Goal: Task Accomplishment & Management: Manage account settings

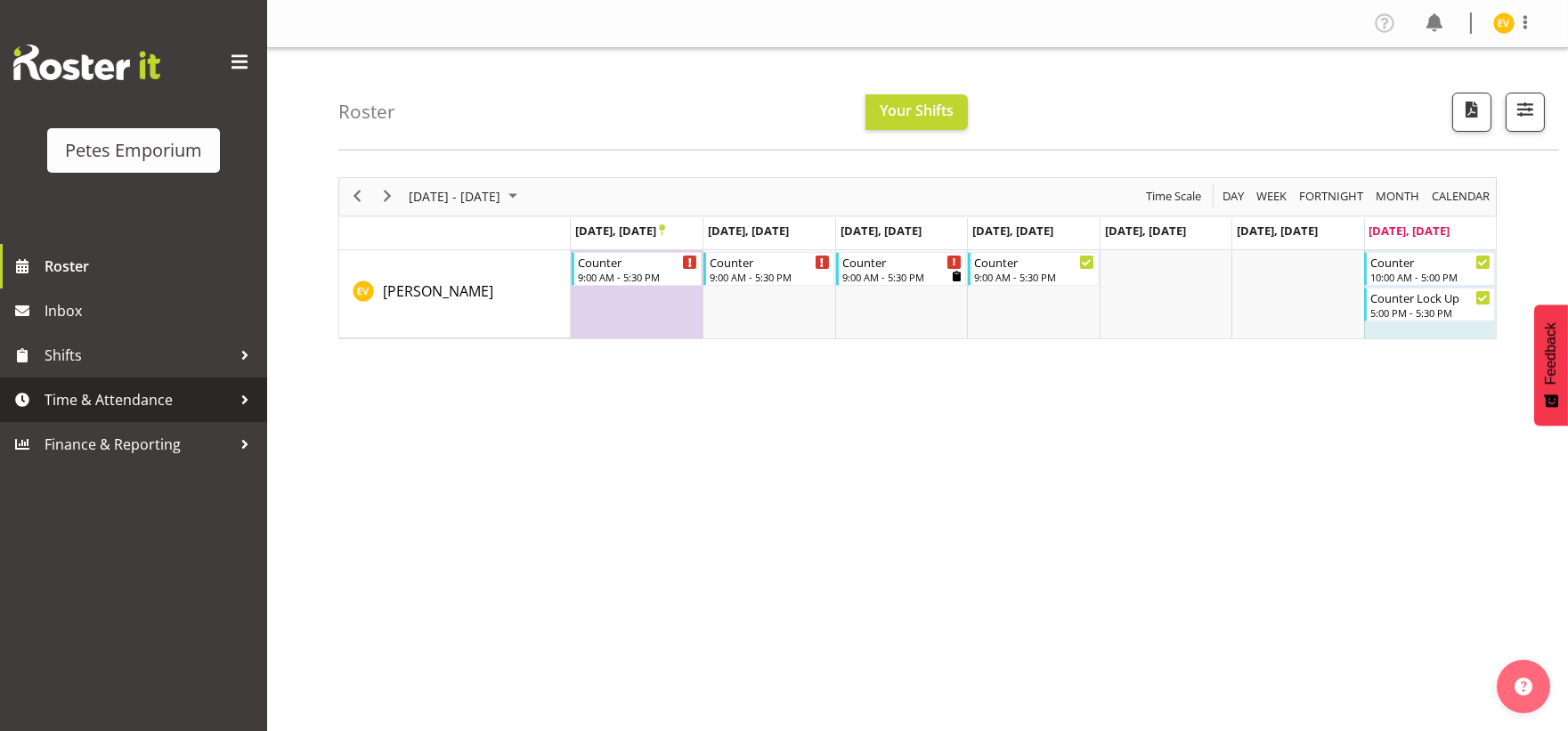
click at [173, 389] on span "Time & Attendance" at bounding box center [138, 400] width 187 height 27
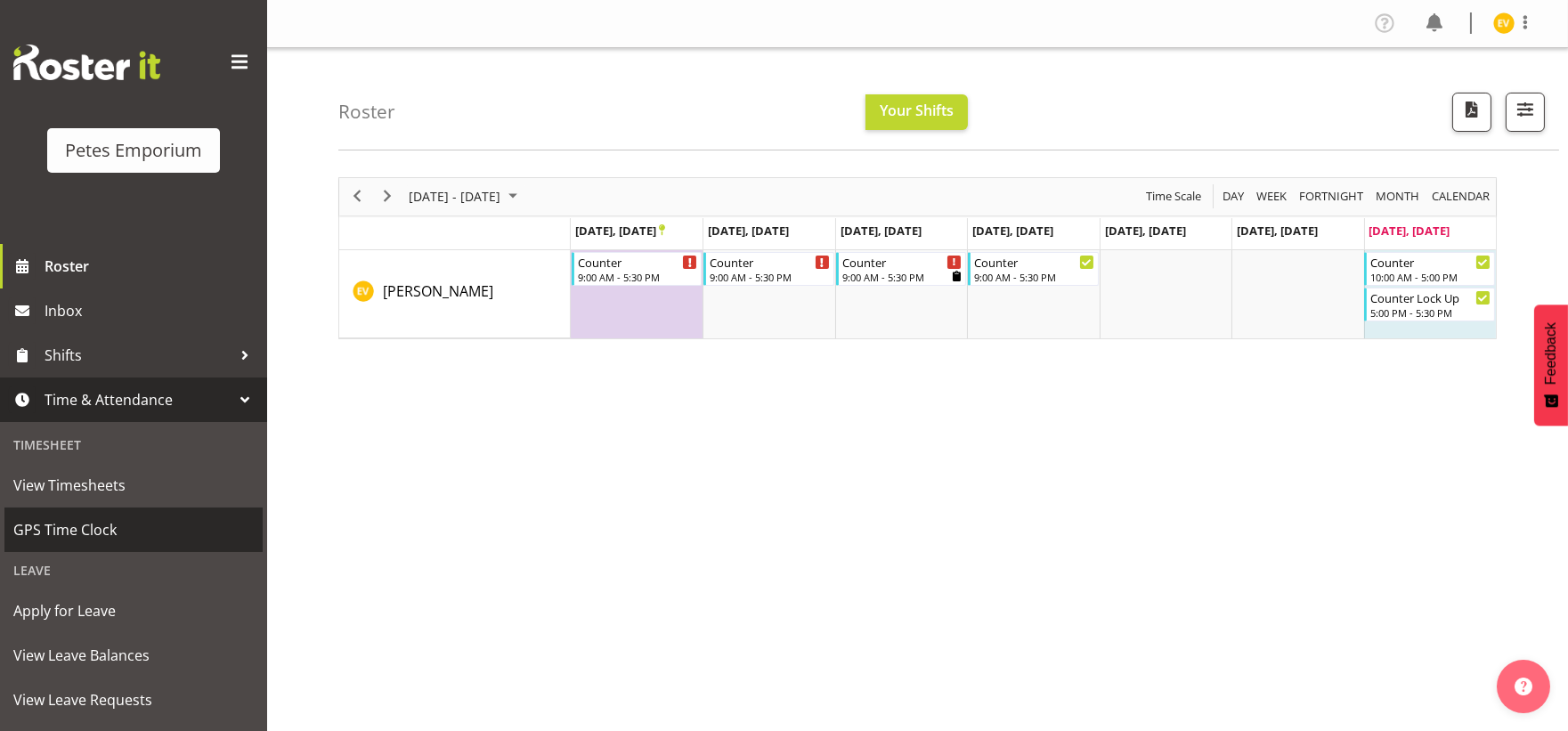
click at [207, 520] on span "GPS Time Clock" at bounding box center [134, 530] width 240 height 27
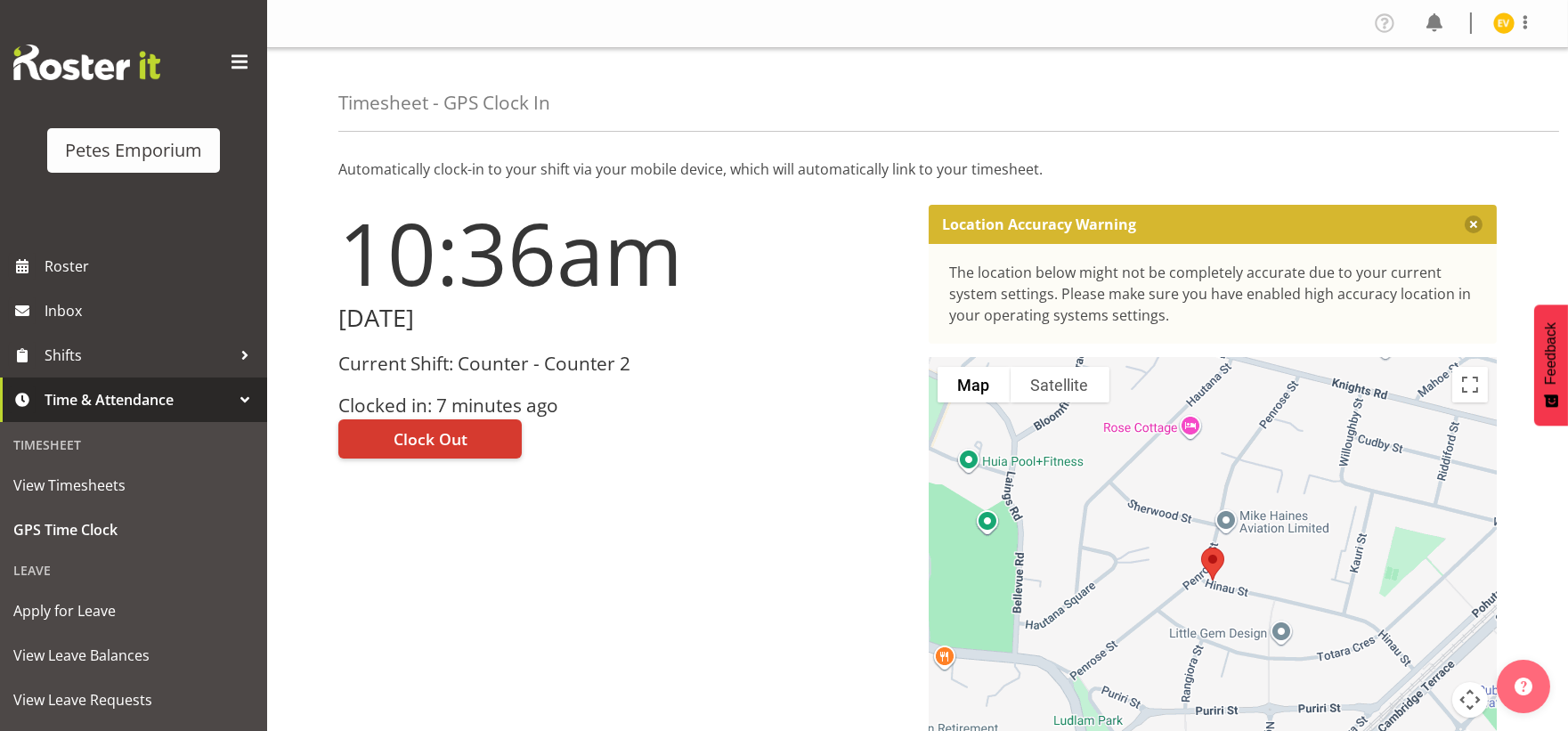
click at [1501, 38] on div "Profile Log Out" at bounding box center [918, 24] width 1301 height 48
click at [1501, 30] on img at bounding box center [1504, 23] width 21 height 21
click at [1497, 94] on link "Log Out" at bounding box center [1451, 93] width 171 height 32
